Goal: Transaction & Acquisition: Subscribe to service/newsletter

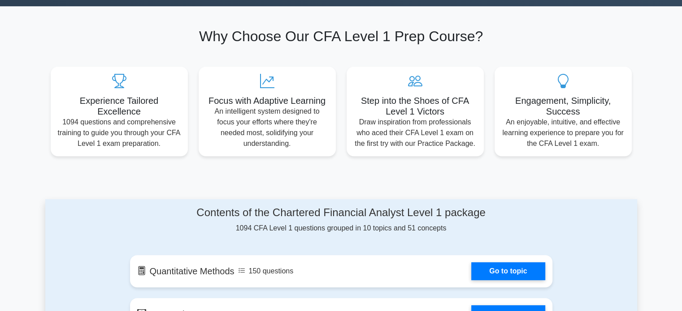
scroll to position [275, 0]
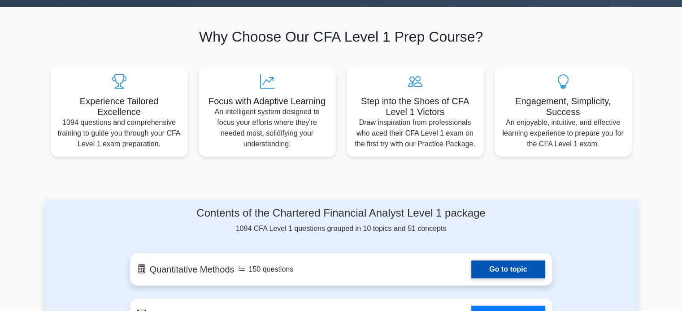
click at [478, 272] on link "Go to topic" at bounding box center [507, 270] width 73 height 18
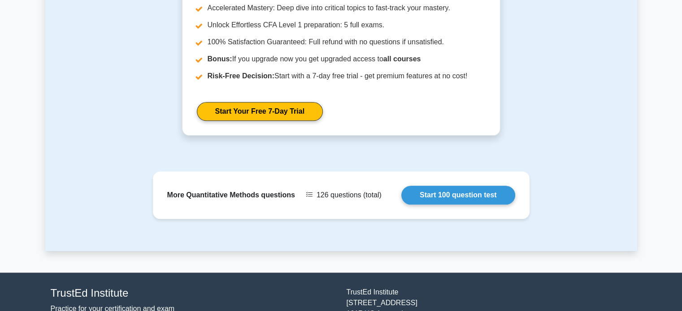
scroll to position [1046, 0]
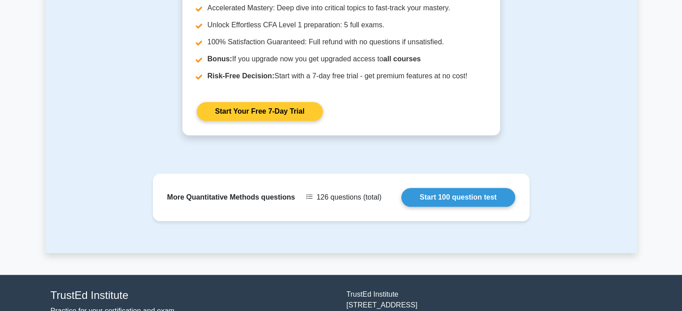
click at [295, 108] on link "Start Your Free 7-Day Trial" at bounding box center [260, 111] width 126 height 19
